Goal: Communication & Community: Answer question/provide support

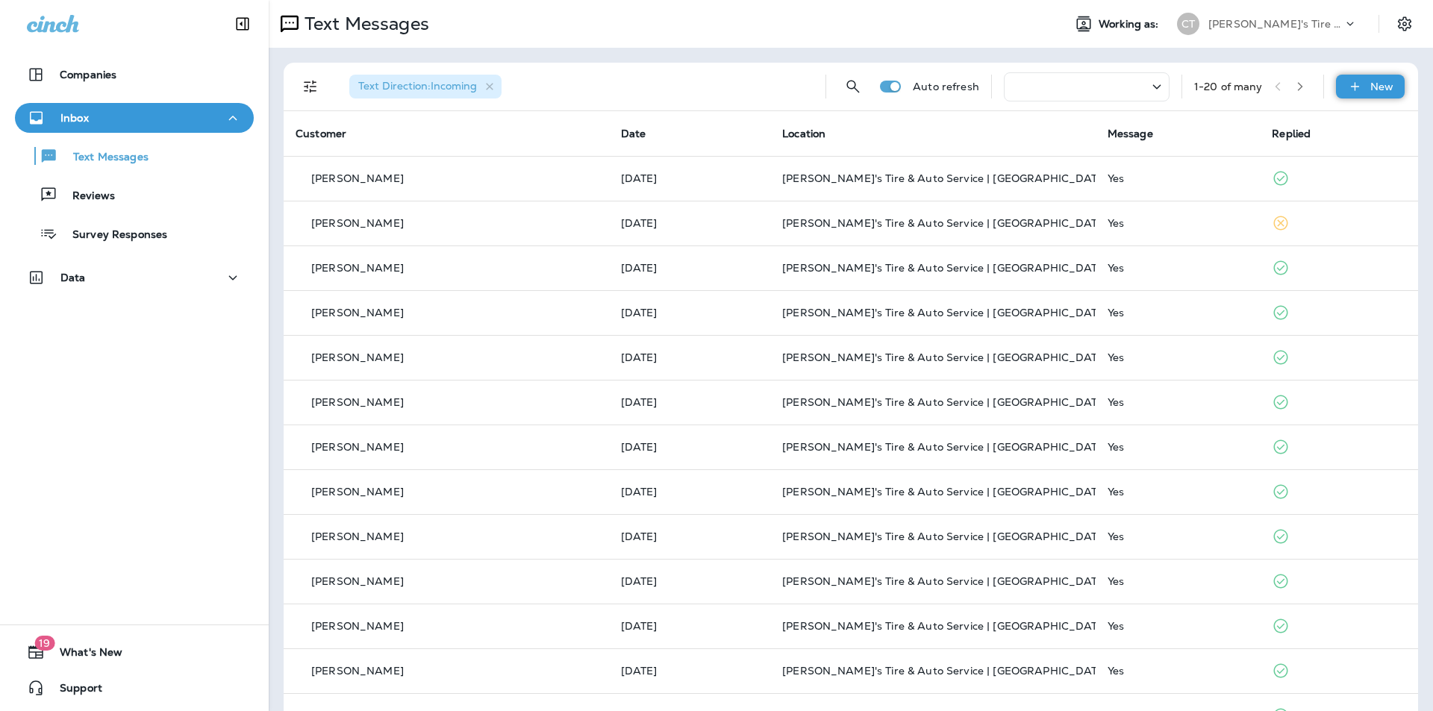
click at [1371, 81] on p "New" at bounding box center [1382, 87] width 23 height 12
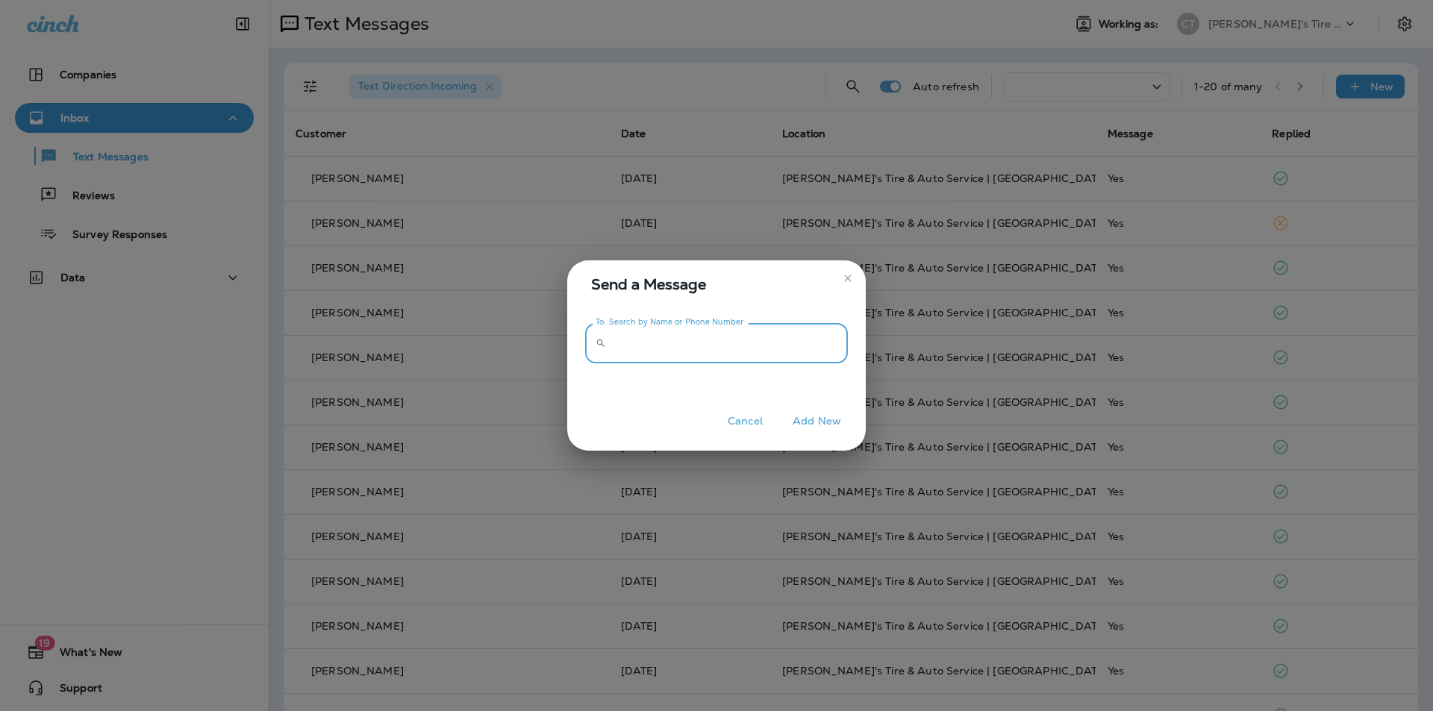
click at [657, 340] on input "To: Search by Name or Phone Number" at bounding box center [730, 343] width 236 height 40
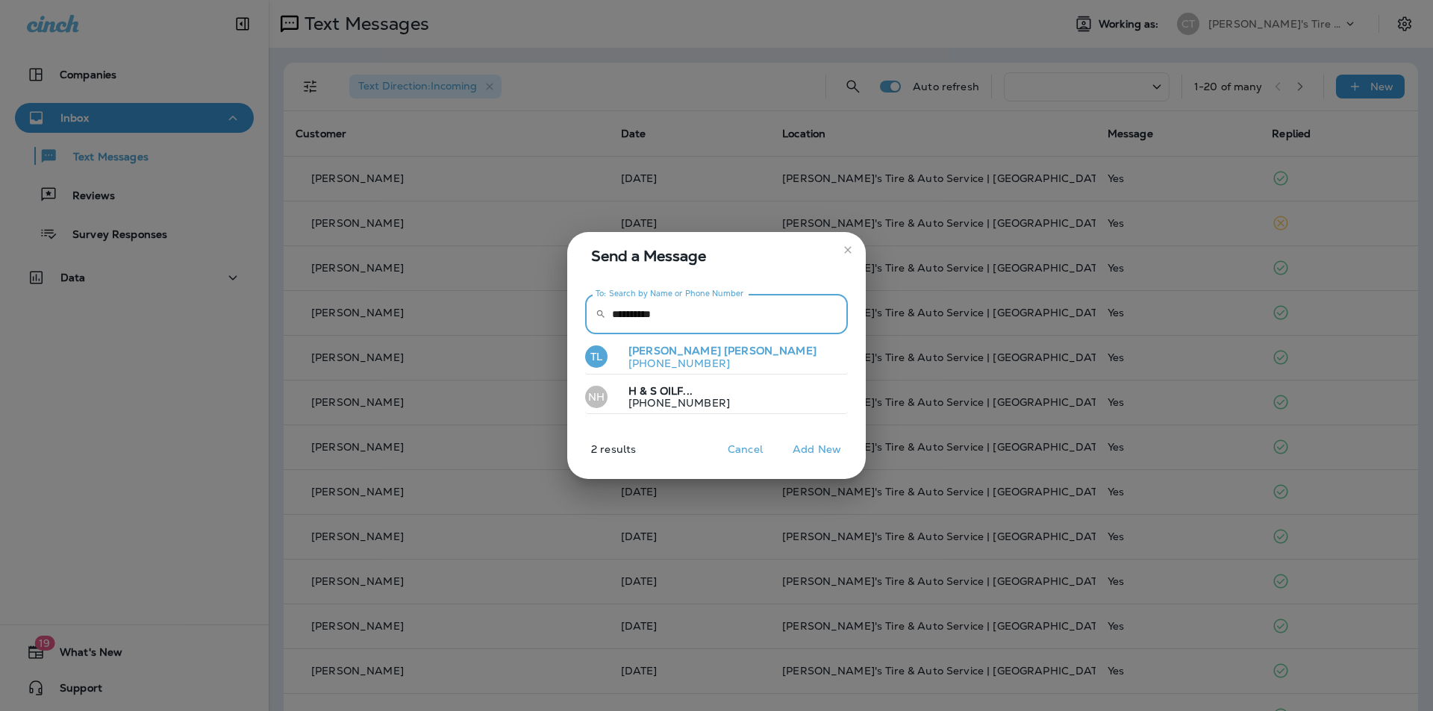
type input "**********"
click at [645, 351] on span "[PERSON_NAME]" at bounding box center [675, 350] width 93 height 13
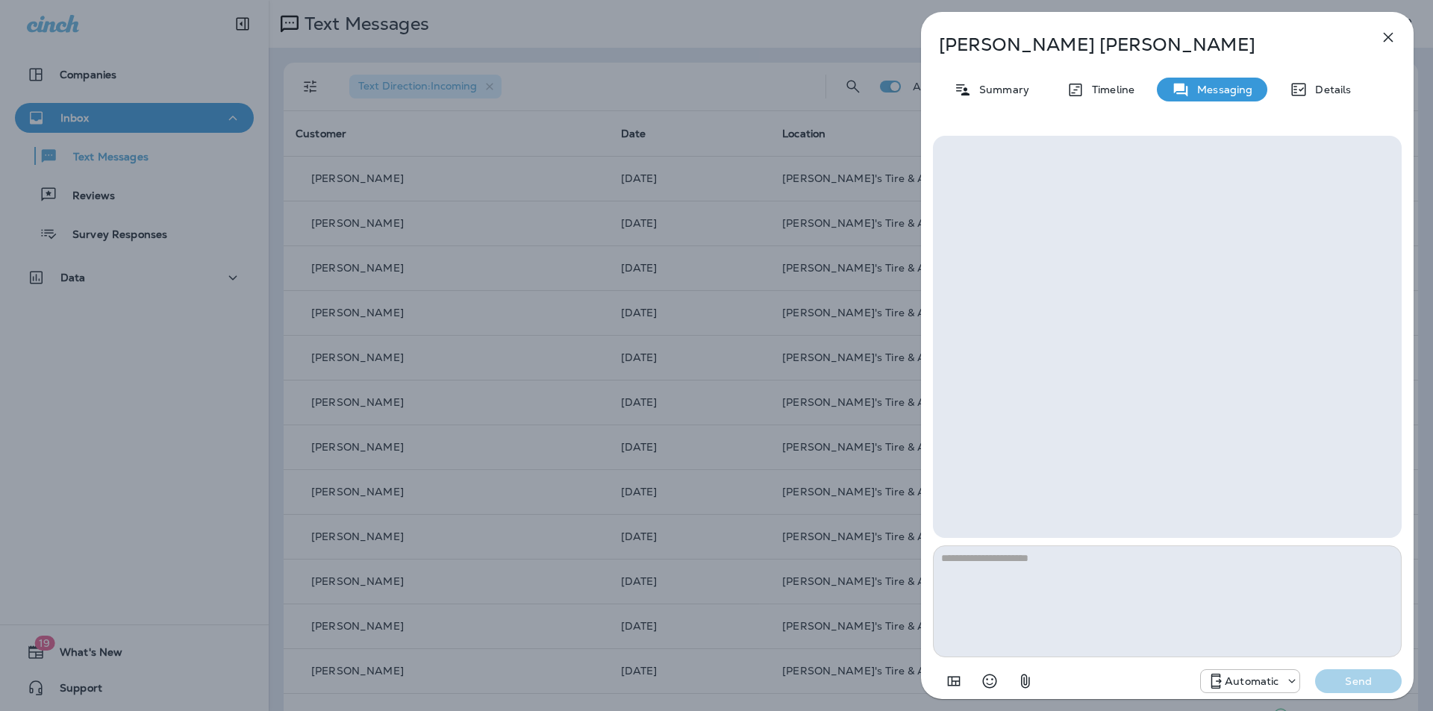
click at [1166, 580] on textarea at bounding box center [1167, 602] width 469 height 112
type textarea "**********"
drag, startPoint x: 1369, startPoint y: 678, endPoint x: 1353, endPoint y: 676, distance: 15.7
click at [1369, 677] on p "Send" at bounding box center [1358, 681] width 63 height 13
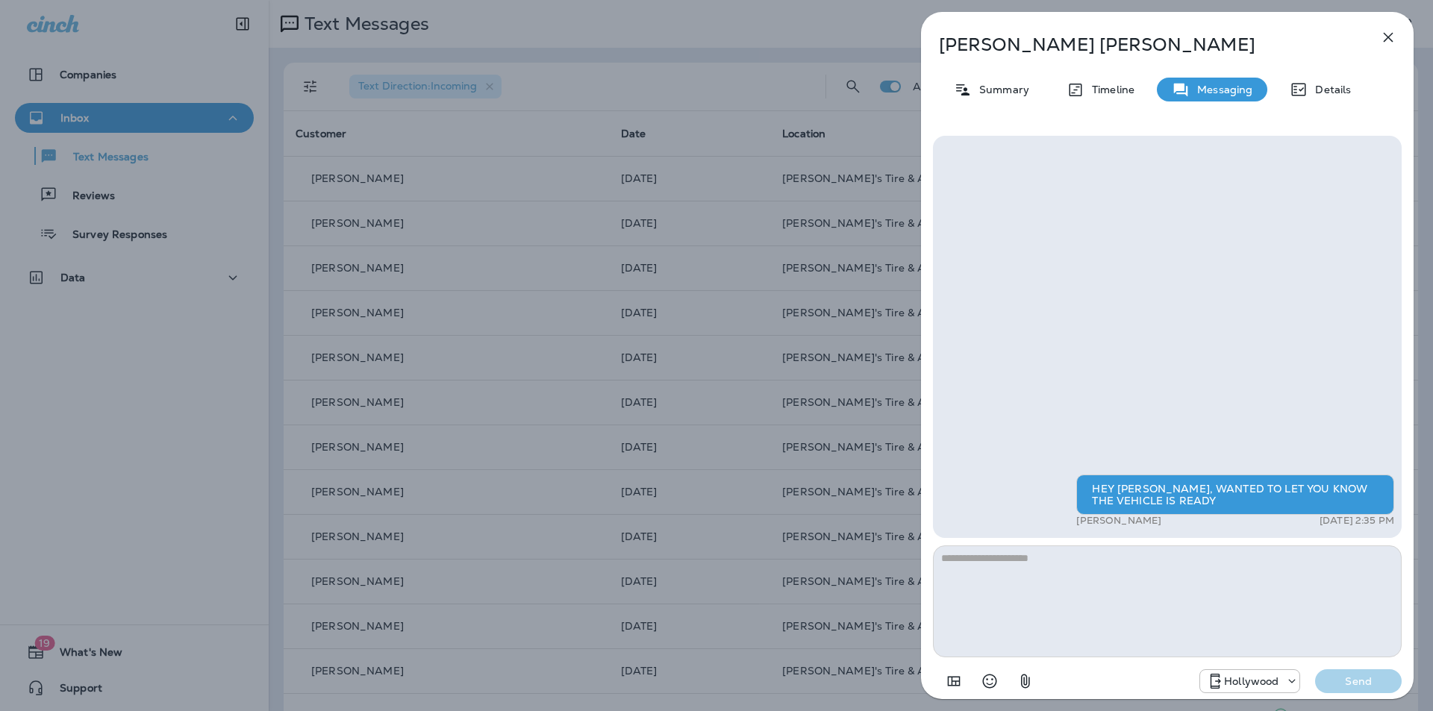
drag, startPoint x: 1385, startPoint y: 37, endPoint x: 1376, endPoint y: 35, distance: 9.2
click at [1385, 37] on icon "button" at bounding box center [1389, 37] width 18 height 18
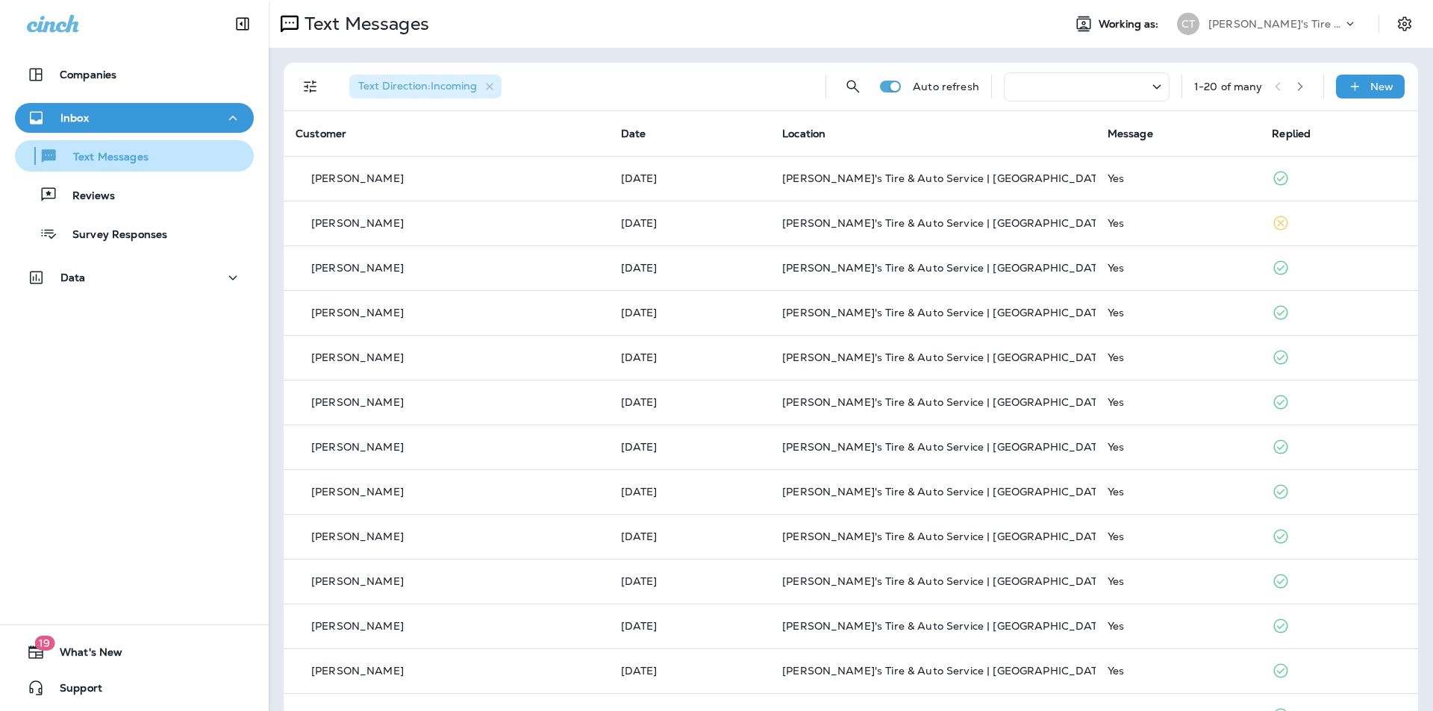
click at [105, 160] on p "Text Messages" at bounding box center [103, 158] width 90 height 14
click at [65, 139] on div "Text Messages Reviews Survey Responses" at bounding box center [134, 191] width 239 height 116
click at [95, 157] on p "Text Messages" at bounding box center [103, 158] width 90 height 14
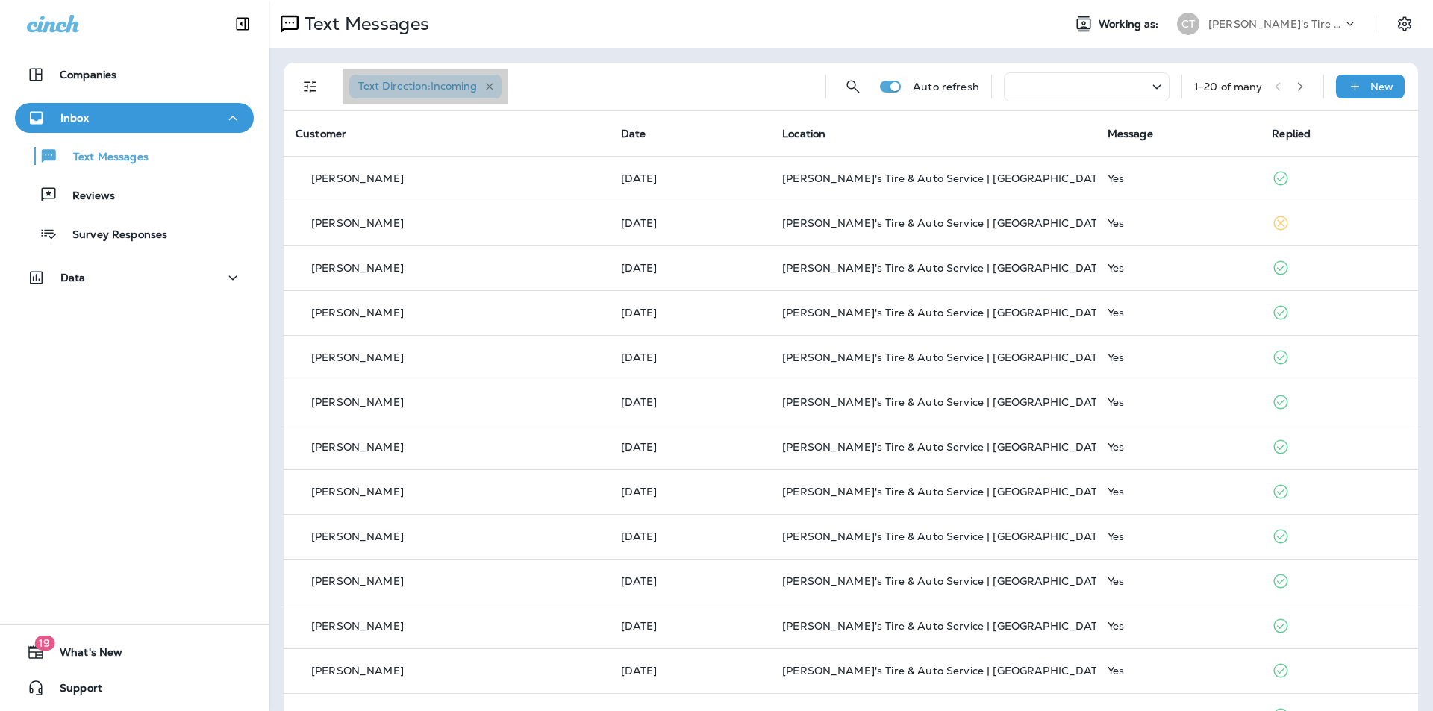
click at [488, 88] on icon "button" at bounding box center [490, 87] width 13 height 13
click at [309, 82] on icon "Filters" at bounding box center [310, 87] width 13 height 13
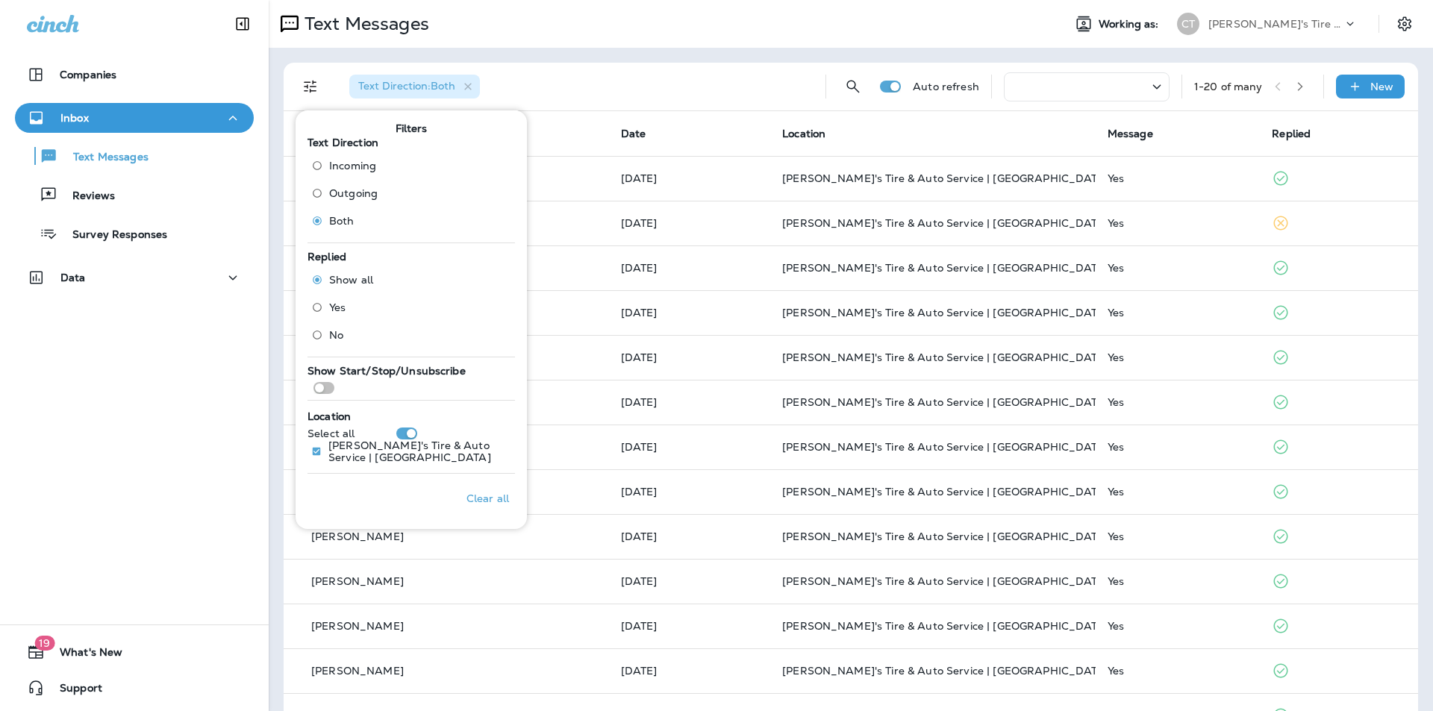
click at [632, 35] on div "Text Messages" at bounding box center [660, 24] width 782 height 30
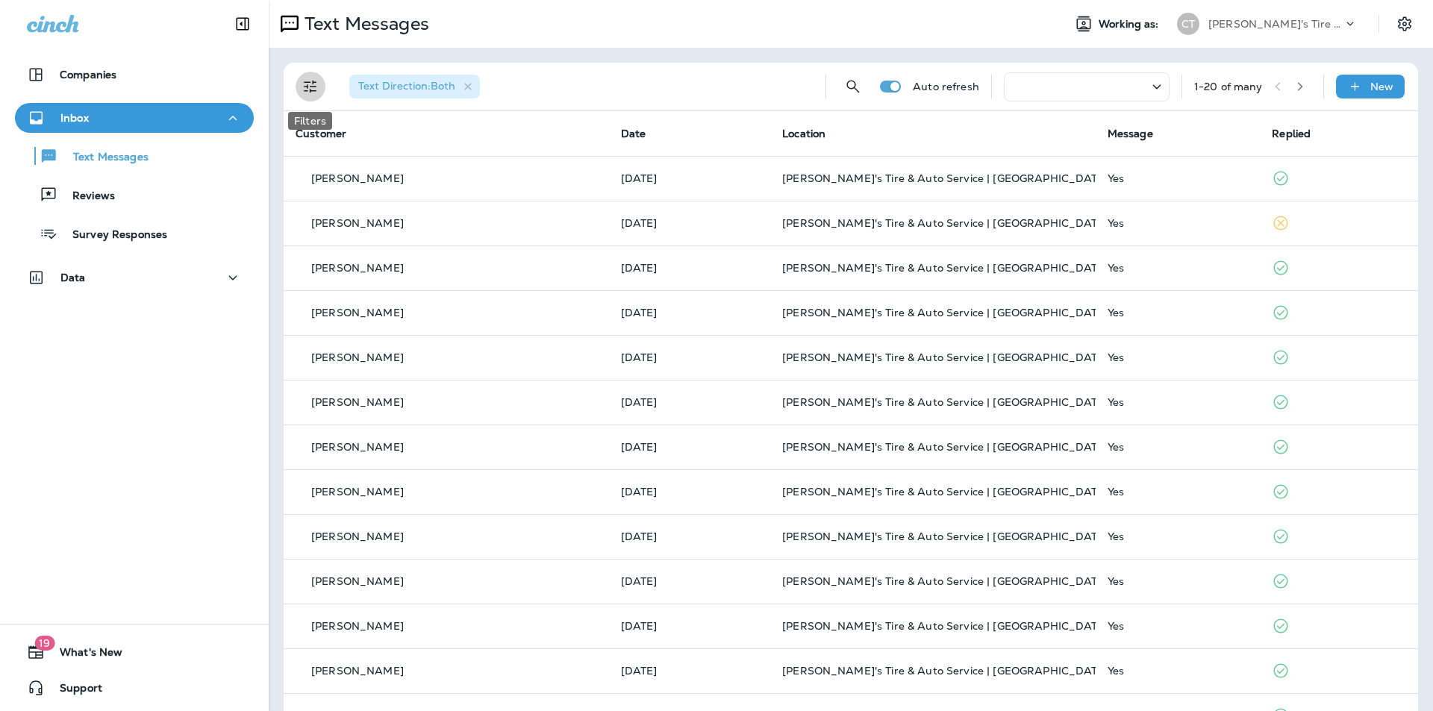
click at [307, 81] on icon "Filters" at bounding box center [311, 87] width 18 height 18
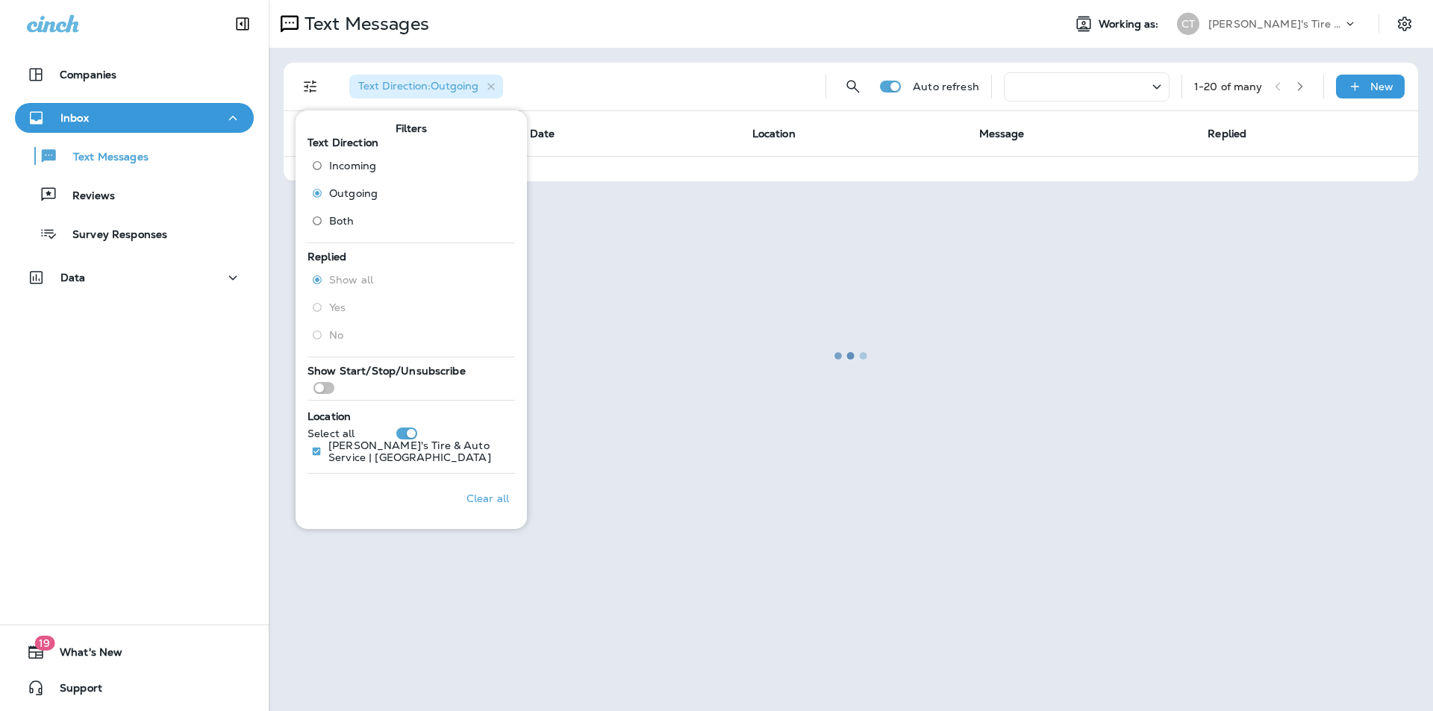
click at [679, 50] on div at bounding box center [851, 355] width 1162 height 708
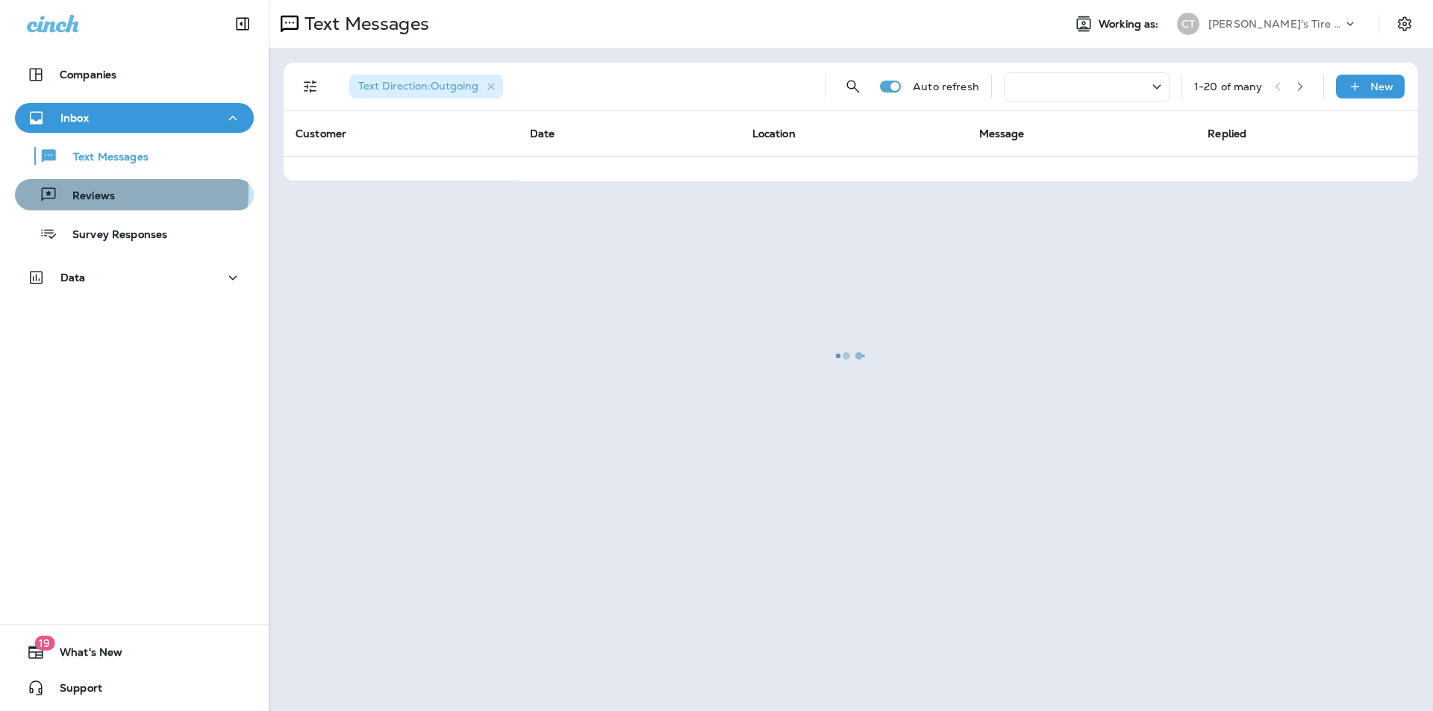
click at [110, 192] on p "Reviews" at bounding box center [85, 197] width 57 height 14
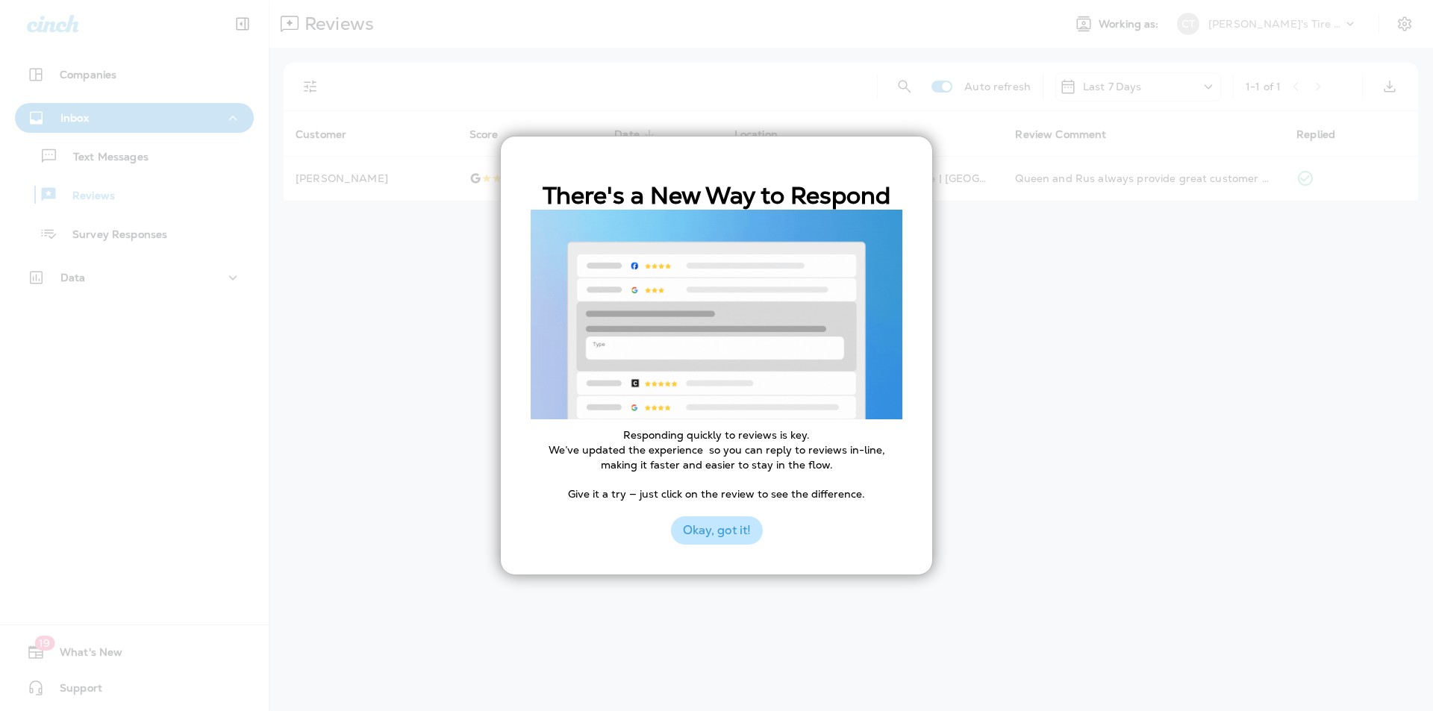
click at [712, 537] on button "Okay, got it!" at bounding box center [717, 531] width 92 height 28
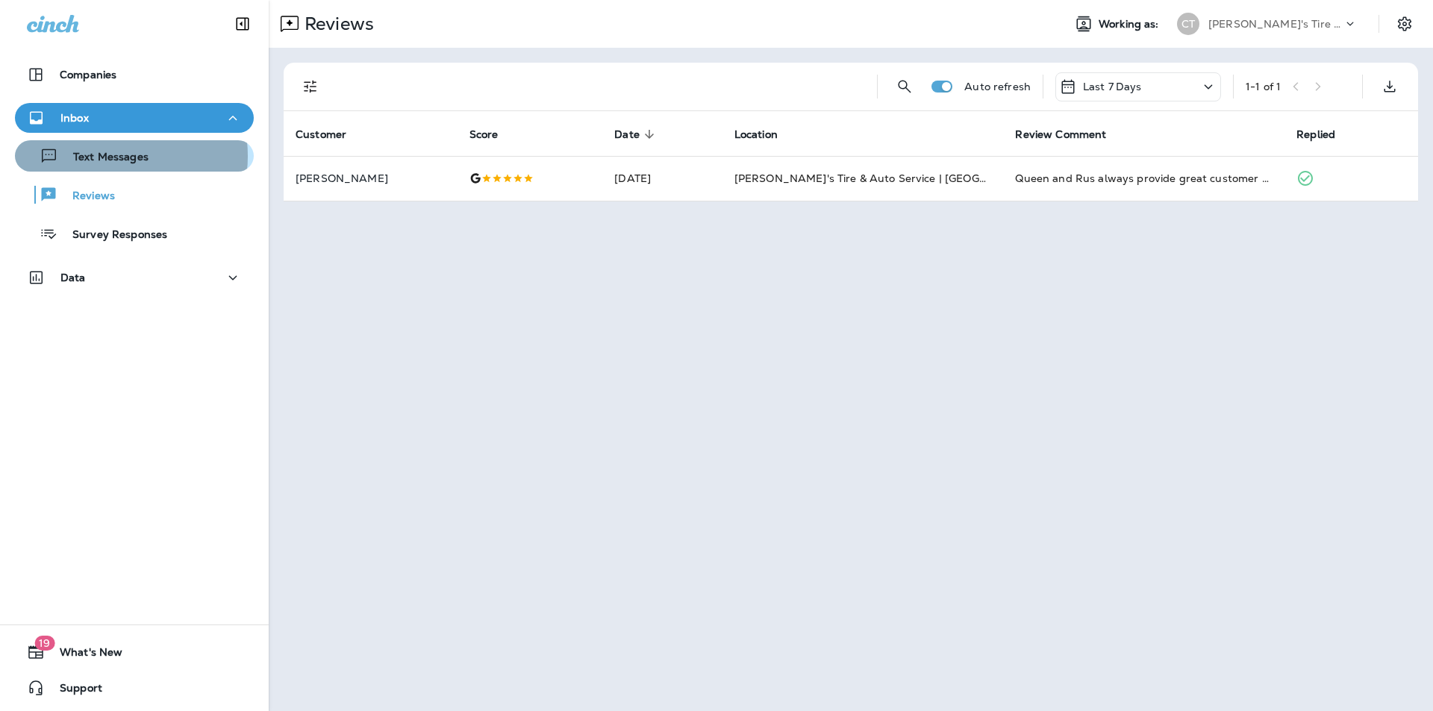
click at [107, 155] on p "Text Messages" at bounding box center [103, 158] width 90 height 14
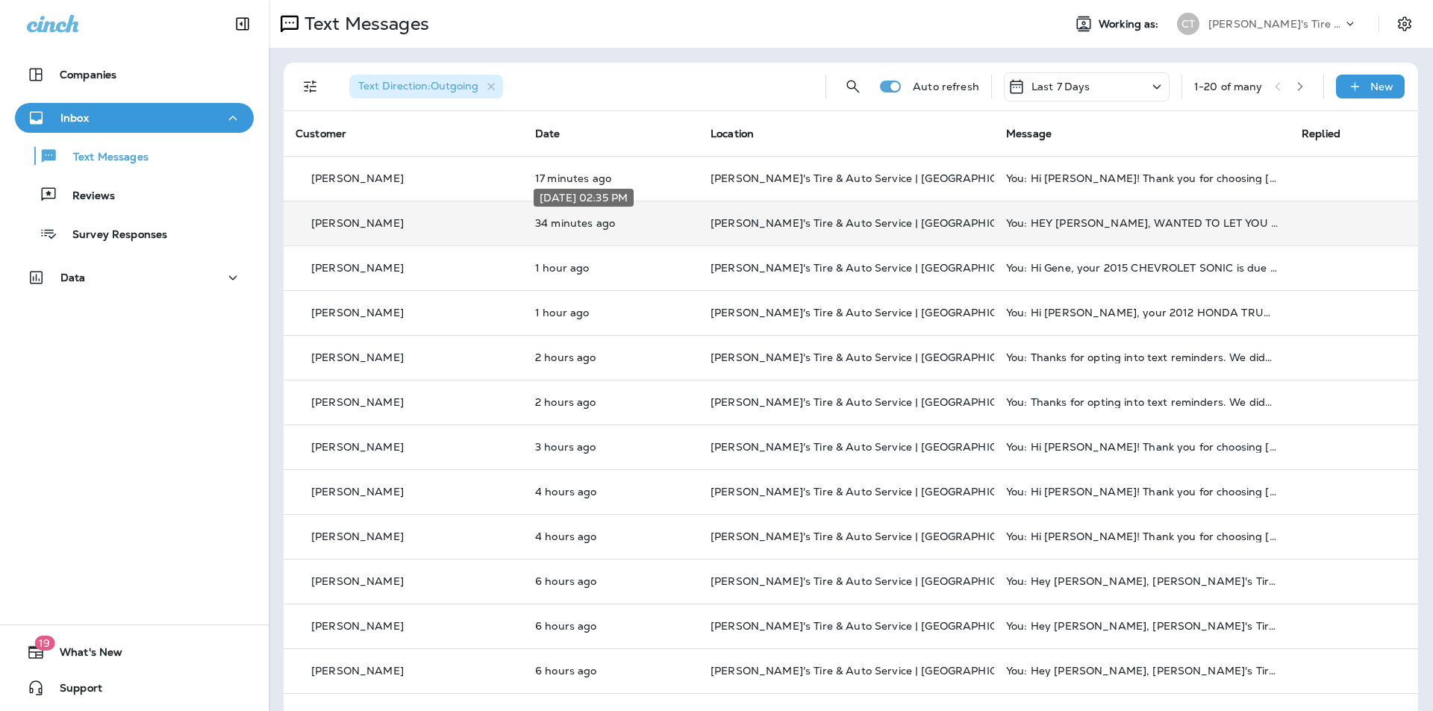
click at [680, 219] on p "34 minutes ago" at bounding box center [611, 223] width 152 height 12
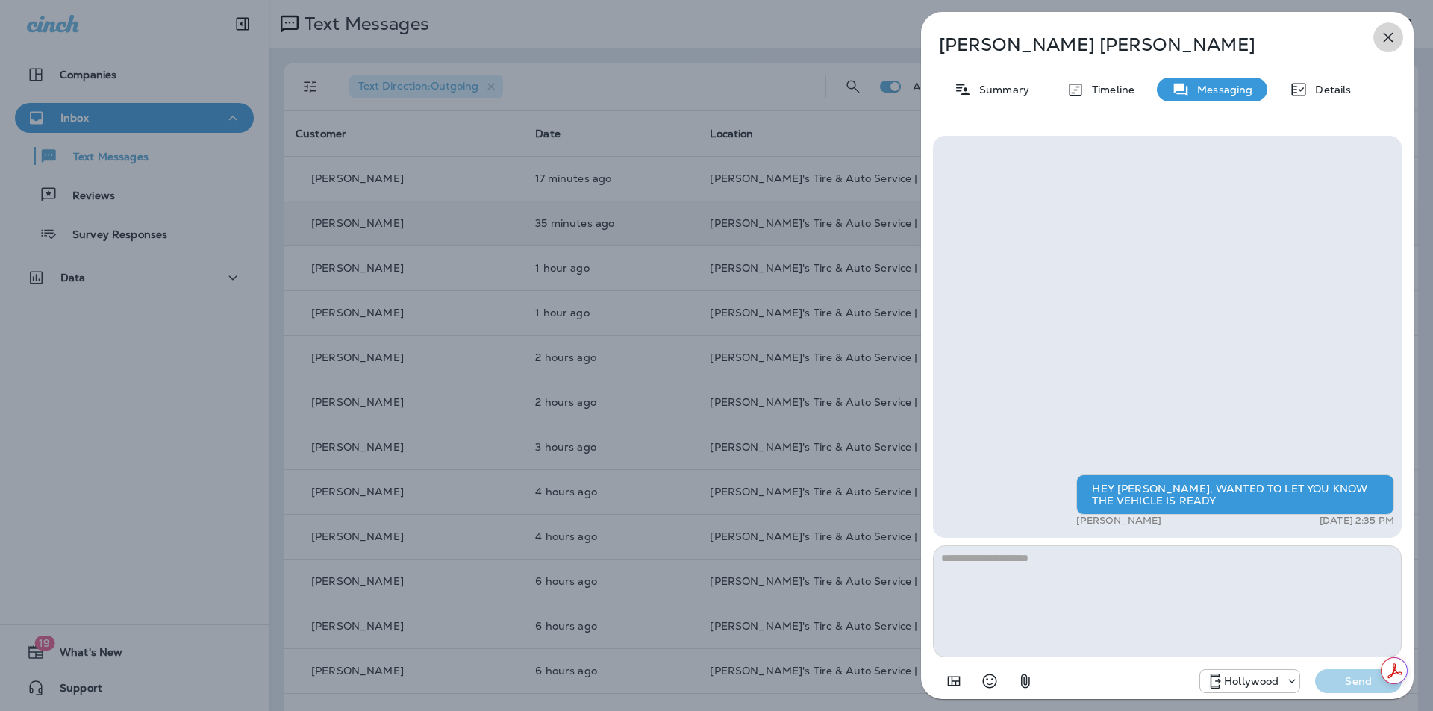
click at [1386, 34] on icon "button" at bounding box center [1389, 38] width 10 height 10
